Goal: Find specific page/section: Find specific page/section

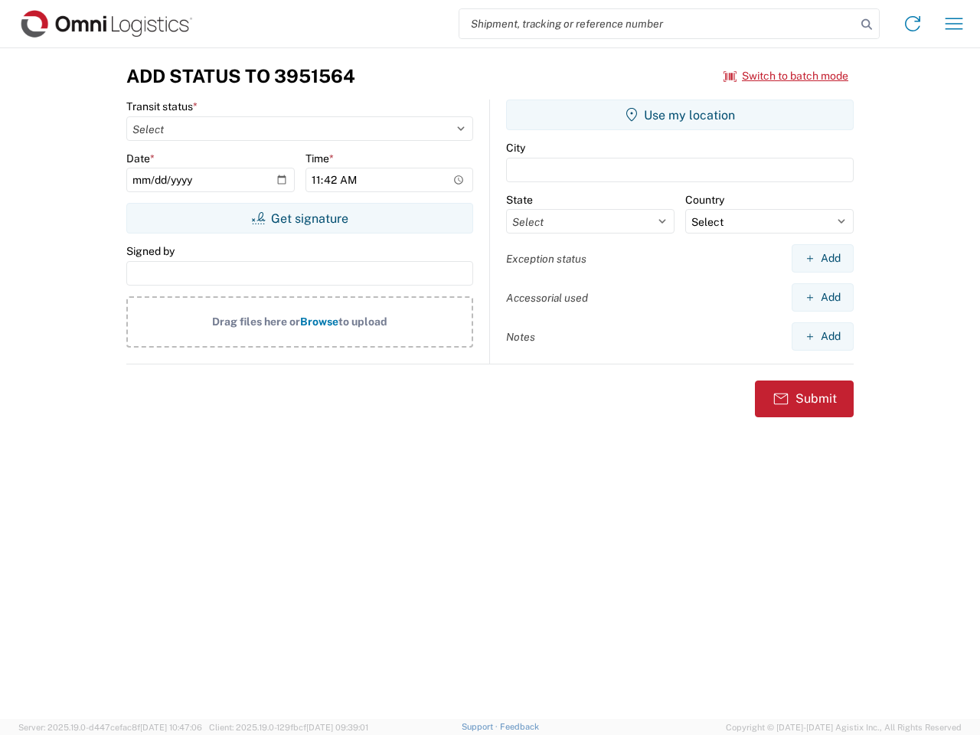
click at [657, 24] on input "search" at bounding box center [657, 23] width 396 height 29
click at [866, 24] on icon at bounding box center [866, 24] width 21 height 21
click at [912, 24] on icon at bounding box center [912, 23] width 24 height 24
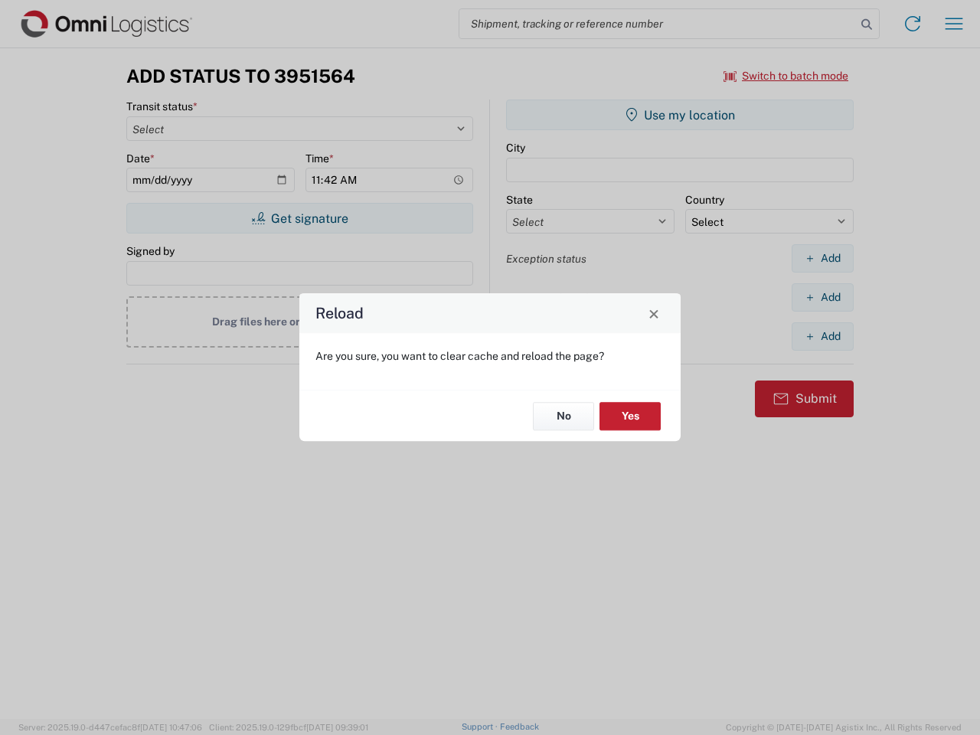
click at [954, 24] on div "Reload Are you sure, you want to clear cache and reload the page? No Yes" at bounding box center [490, 367] width 980 height 735
click at [786, 76] on div "Reload Are you sure, you want to clear cache and reload the page? No Yes" at bounding box center [490, 367] width 980 height 735
click at [299, 218] on div "Reload Are you sure, you want to clear cache and reload the page? No Yes" at bounding box center [490, 367] width 980 height 735
click at [680, 115] on div "Reload Are you sure, you want to clear cache and reload the page? No Yes" at bounding box center [490, 367] width 980 height 735
click at [822, 258] on div "Reload Are you sure, you want to clear cache and reload the page? No Yes" at bounding box center [490, 367] width 980 height 735
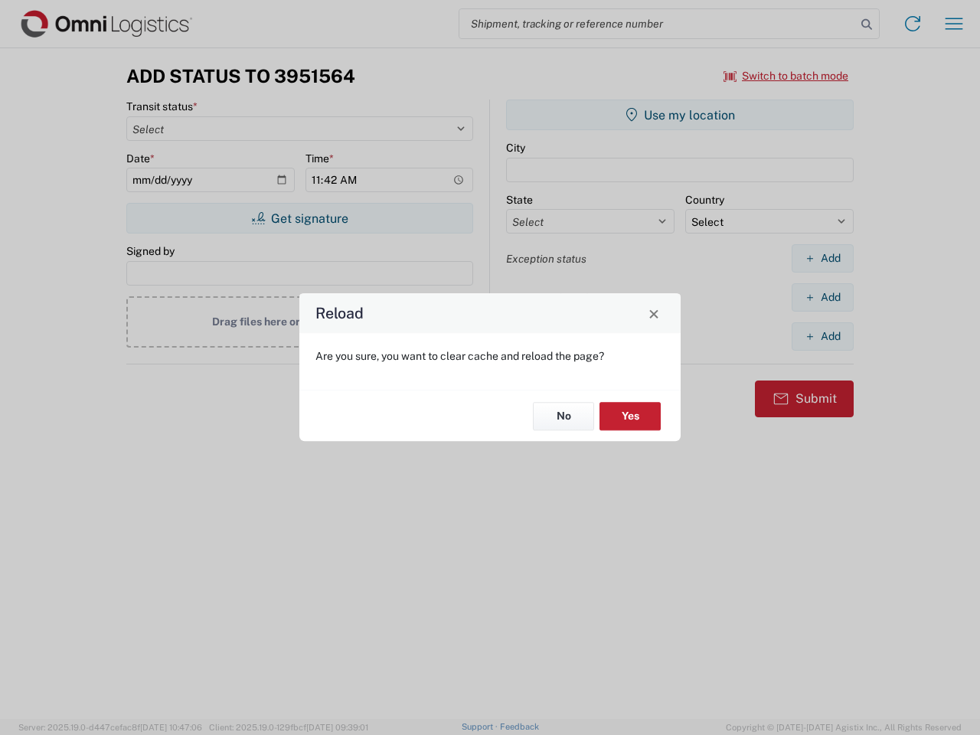
click at [822, 297] on div "Reload Are you sure, you want to clear cache and reload the page? No Yes" at bounding box center [490, 367] width 980 height 735
click at [822, 336] on div "Reload Are you sure, you want to clear cache and reload the page? No Yes" at bounding box center [490, 367] width 980 height 735
